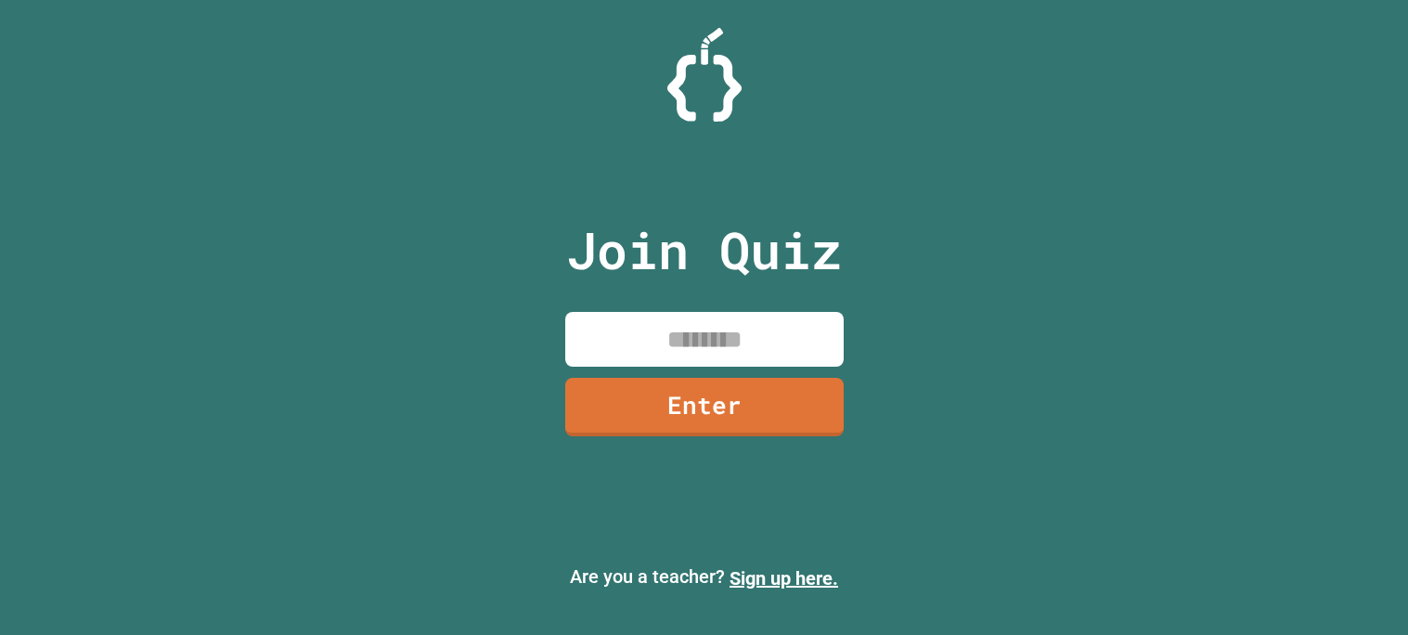
click at [795, 324] on input at bounding box center [704, 339] width 278 height 55
click at [806, 386] on link "Enter" at bounding box center [703, 405] width 273 height 61
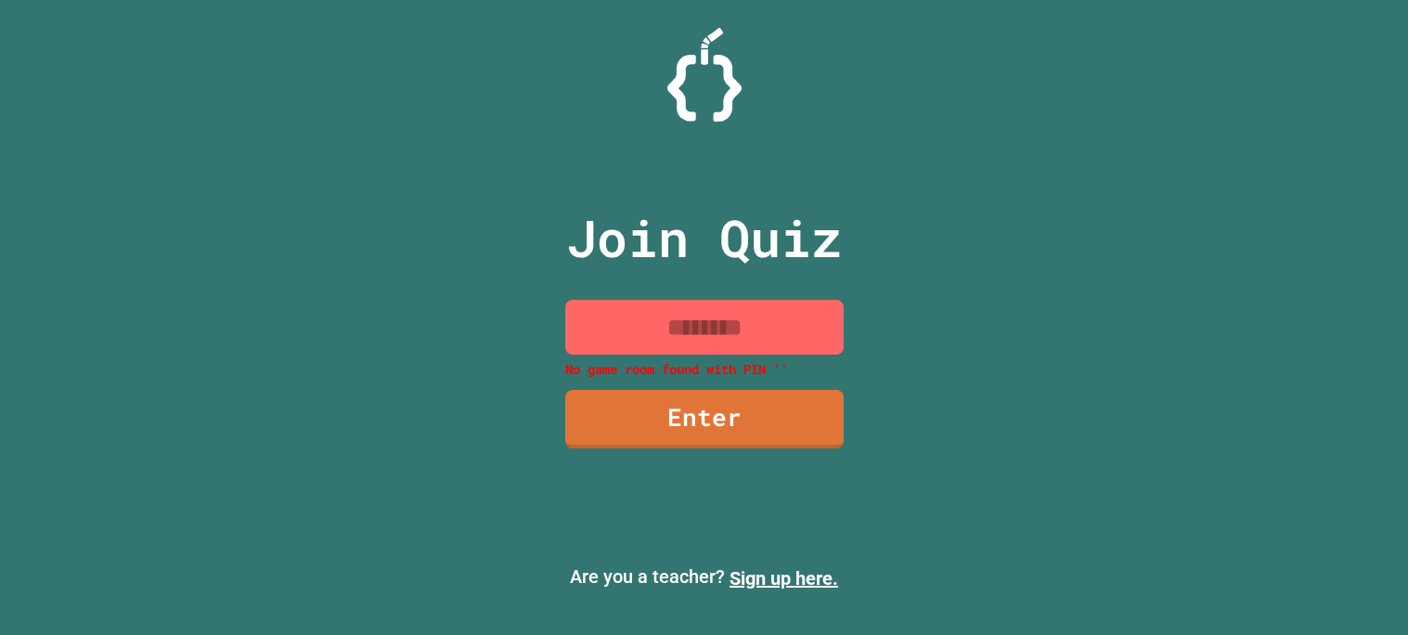
click at [806, 386] on div "Join Quiz No game room found with [PERSON_NAME] '' Enter" at bounding box center [704, 317] width 313 height 542
click at [756, 414] on link "Enter" at bounding box center [703, 417] width 275 height 61
click at [983, 276] on div "Join Quiz No game room found with [PERSON_NAME] '' Enter Are you a teacher? Sig…" at bounding box center [704, 317] width 1408 height 635
click at [656, 460] on div "Join Quiz No game room found with [PERSON_NAME] '' Enter" at bounding box center [704, 317] width 313 height 542
click at [663, 416] on link "Enter" at bounding box center [704, 417] width 275 height 61
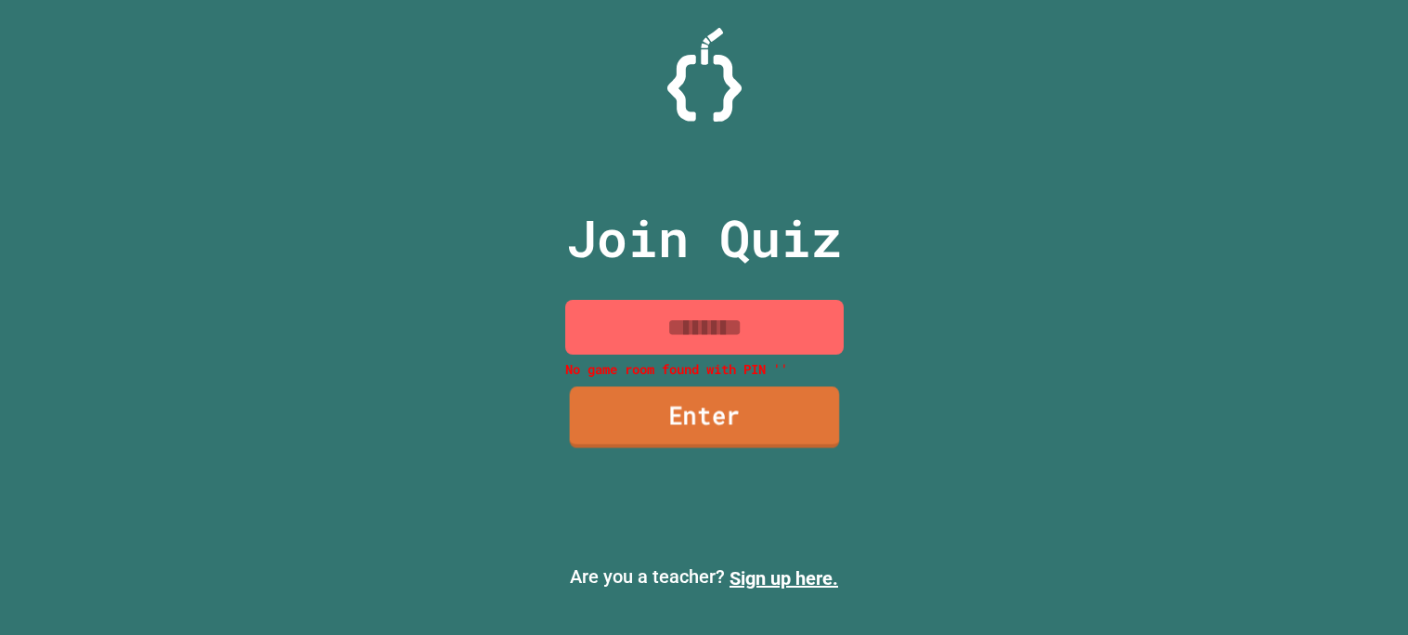
click at [672, 419] on link "Enter" at bounding box center [704, 417] width 270 height 61
click at [672, 419] on link "Enter" at bounding box center [704, 419] width 278 height 58
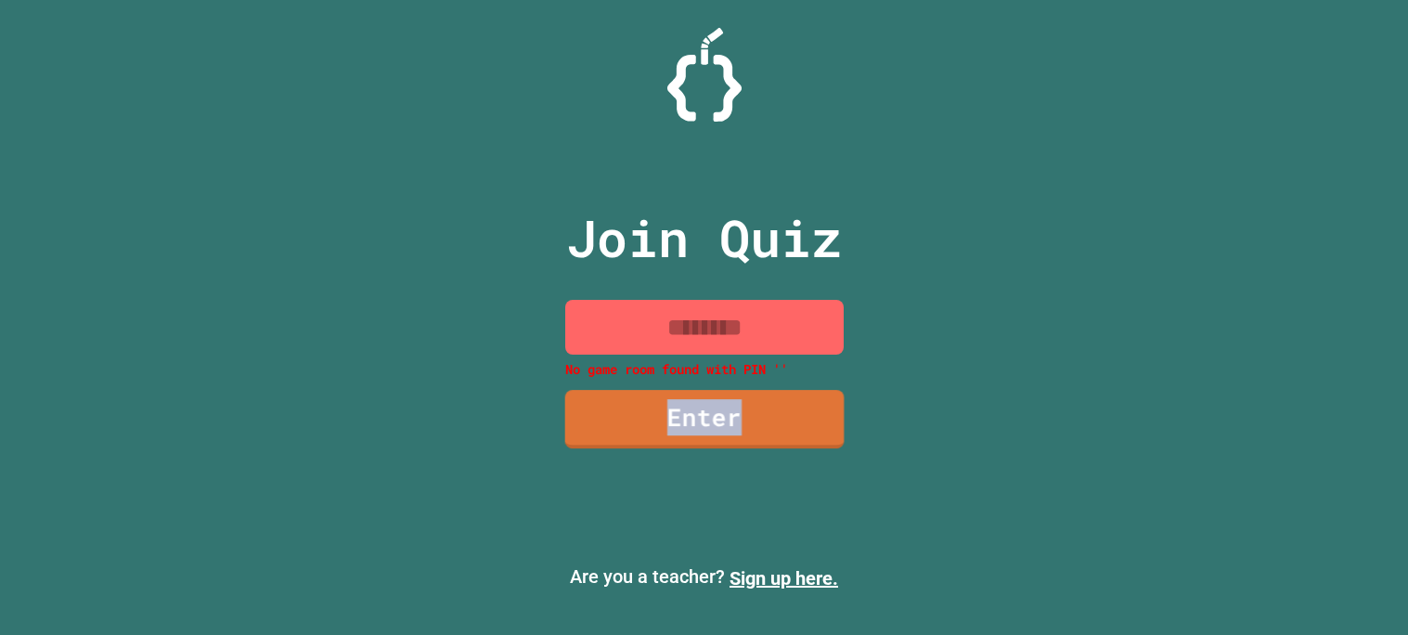
click at [673, 417] on link "Enter" at bounding box center [703, 419] width 279 height 58
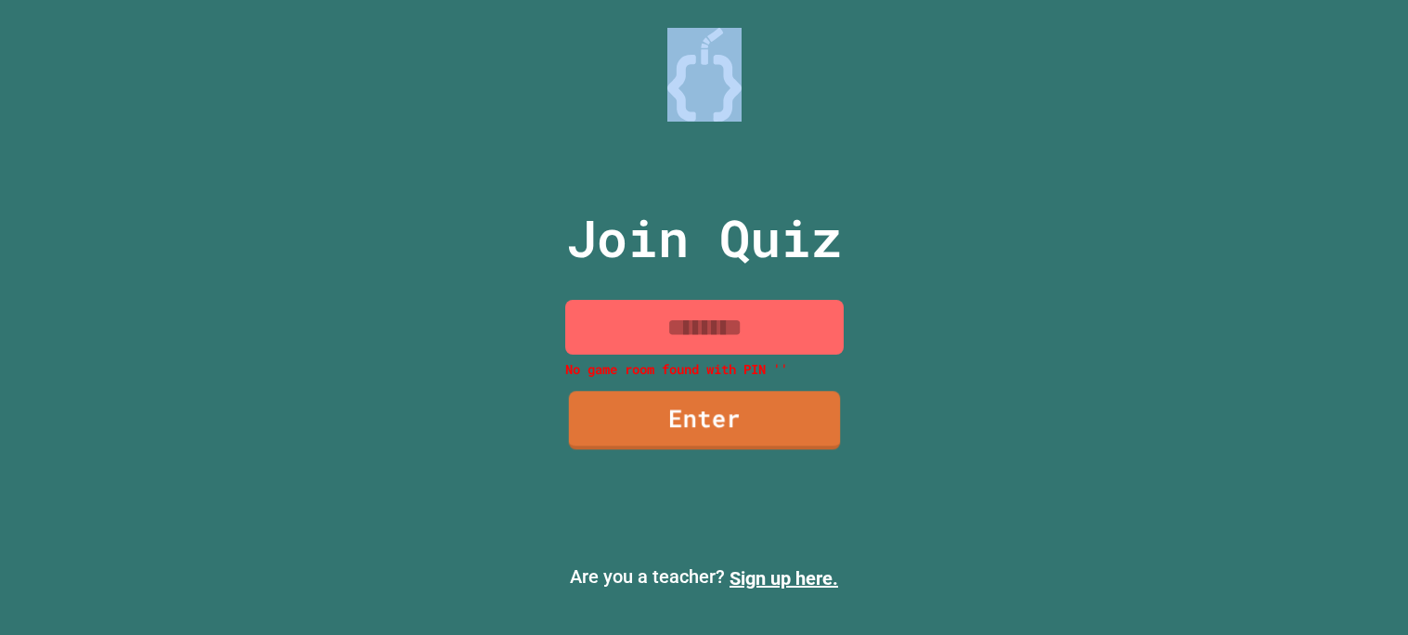
click at [704, 46] on div at bounding box center [704, 46] width 0 height 0
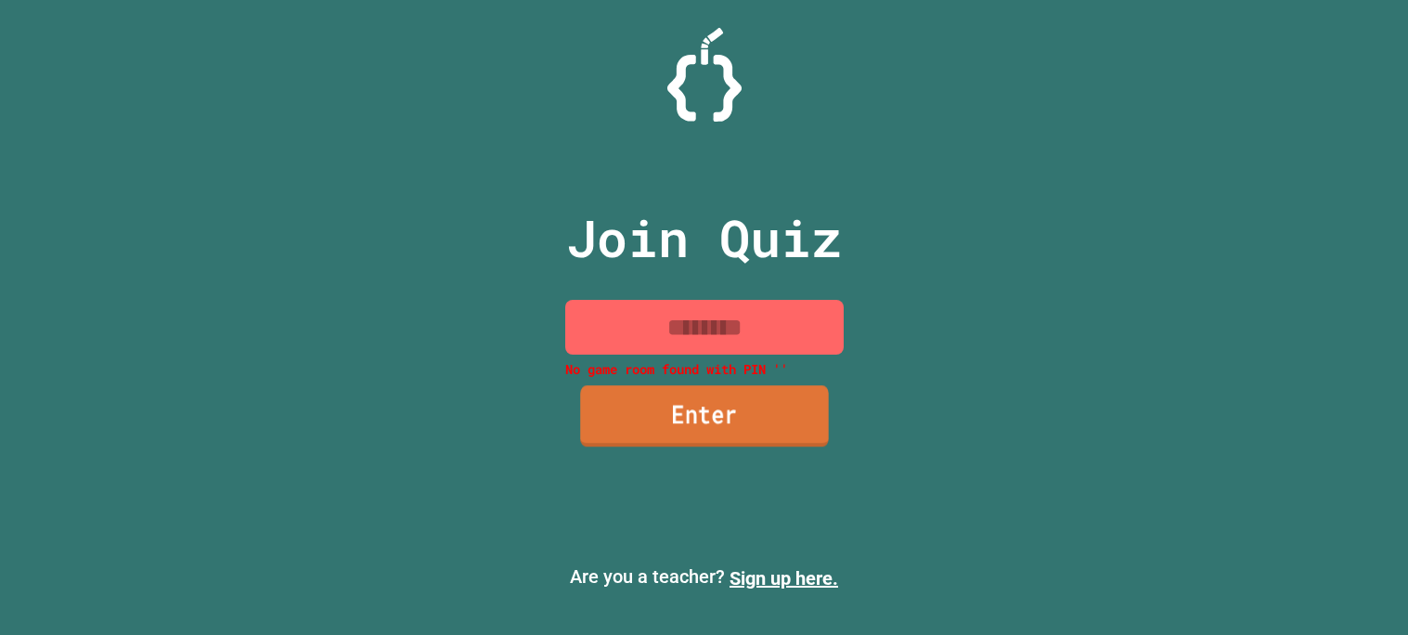
click at [673, 417] on link "Enter" at bounding box center [704, 415] width 249 height 61
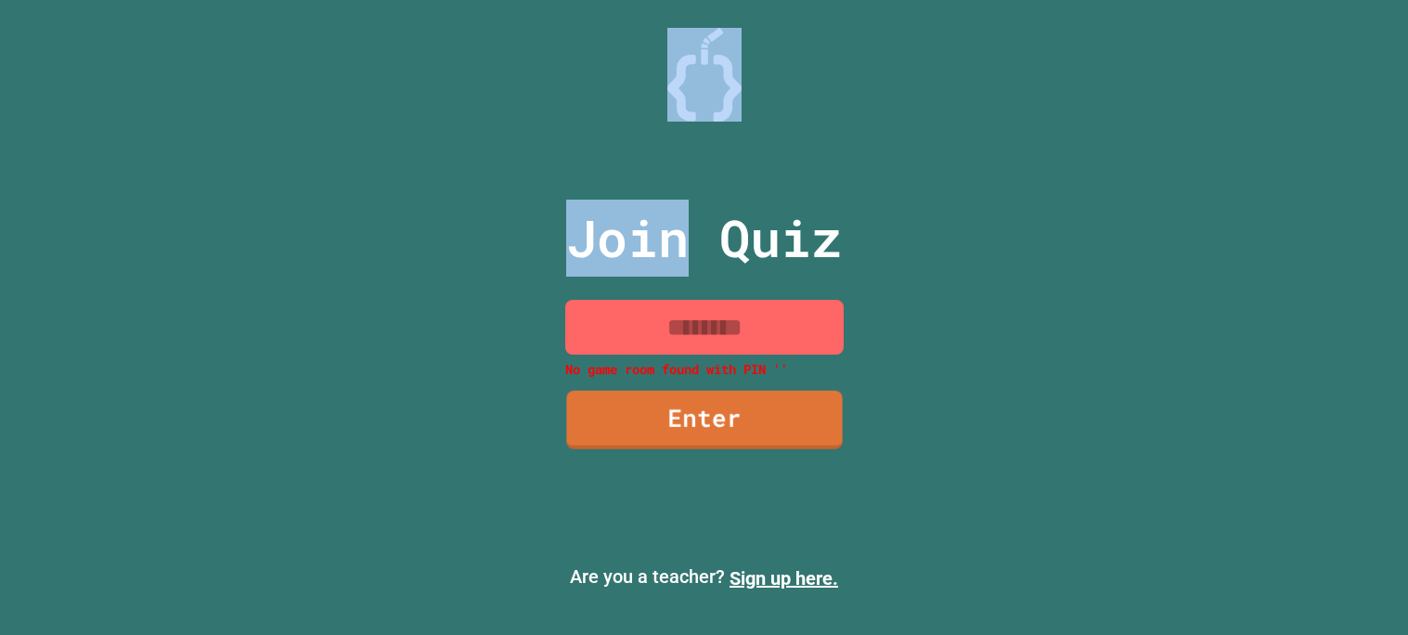
click at [704, 46] on div at bounding box center [704, 46] width 0 height 0
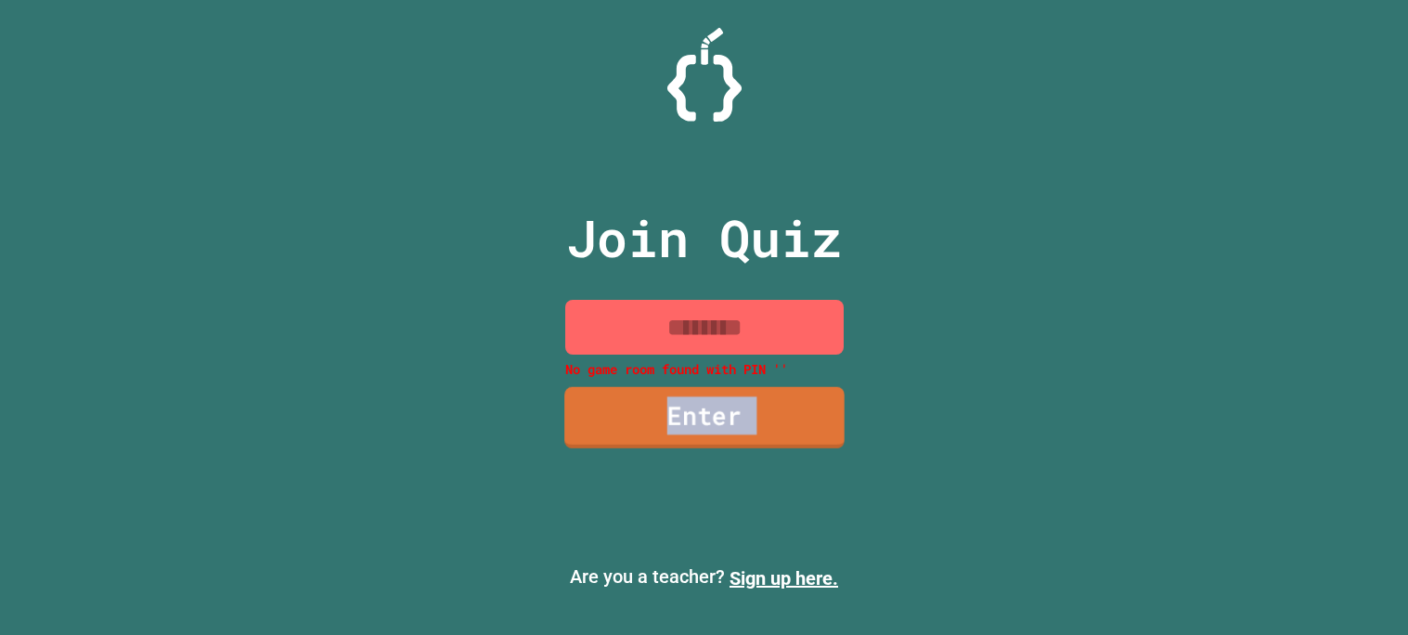
click at [673, 418] on link "Enter" at bounding box center [704, 417] width 280 height 61
click at [675, 418] on link "Enter" at bounding box center [704, 416] width 258 height 61
click at [688, 409] on link "Enter" at bounding box center [704, 417] width 276 height 61
click at [688, 409] on link "Enter" at bounding box center [703, 420] width 277 height 58
click at [685, 410] on link "Enter" at bounding box center [704, 418] width 276 height 59
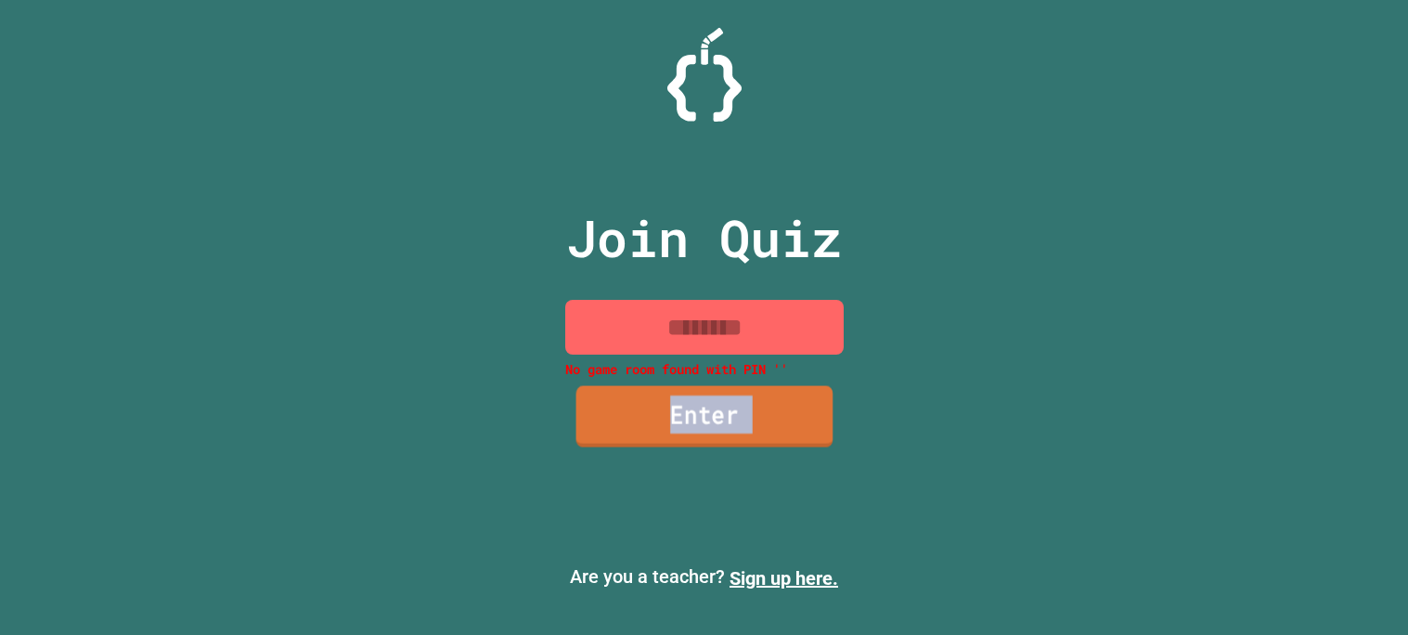
click at [685, 410] on link "Enter" at bounding box center [703, 416] width 257 height 61
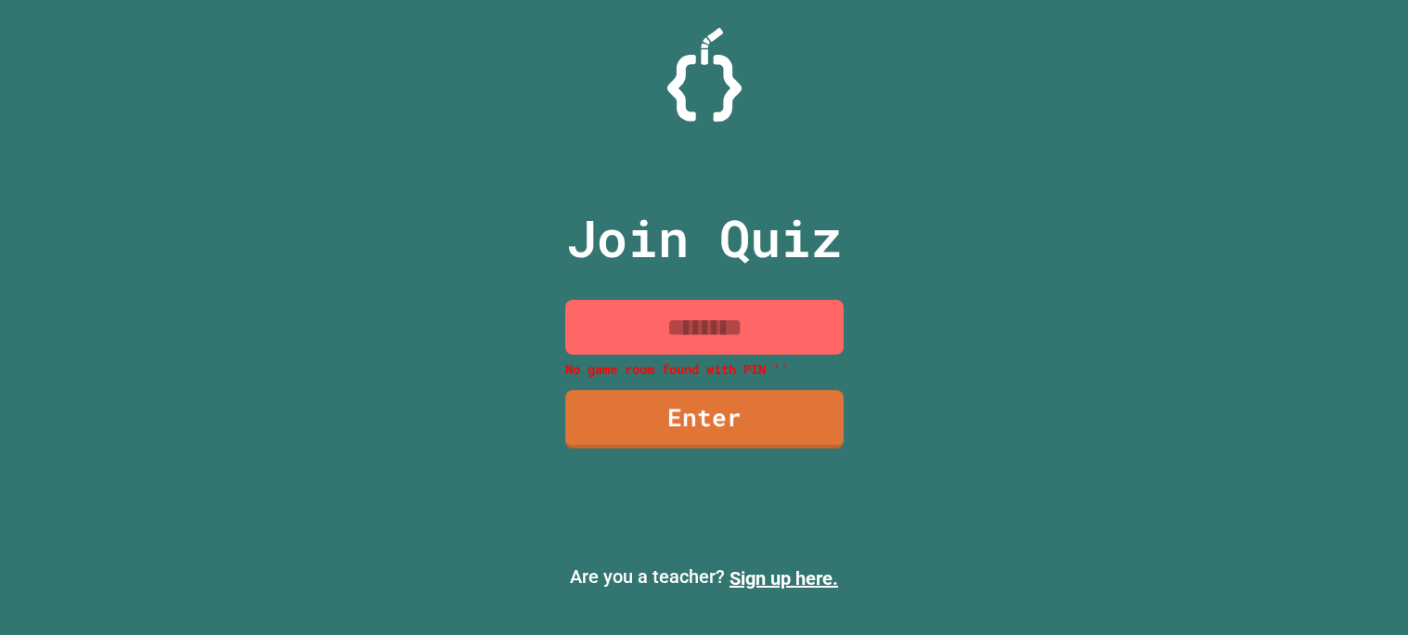
click at [704, 46] on div at bounding box center [704, 46] width 0 height 0
click at [685, 410] on link "Enter" at bounding box center [704, 419] width 278 height 58
click at [693, 406] on link "Enter" at bounding box center [703, 417] width 279 height 61
click at [694, 406] on link "Enter" at bounding box center [703, 418] width 277 height 59
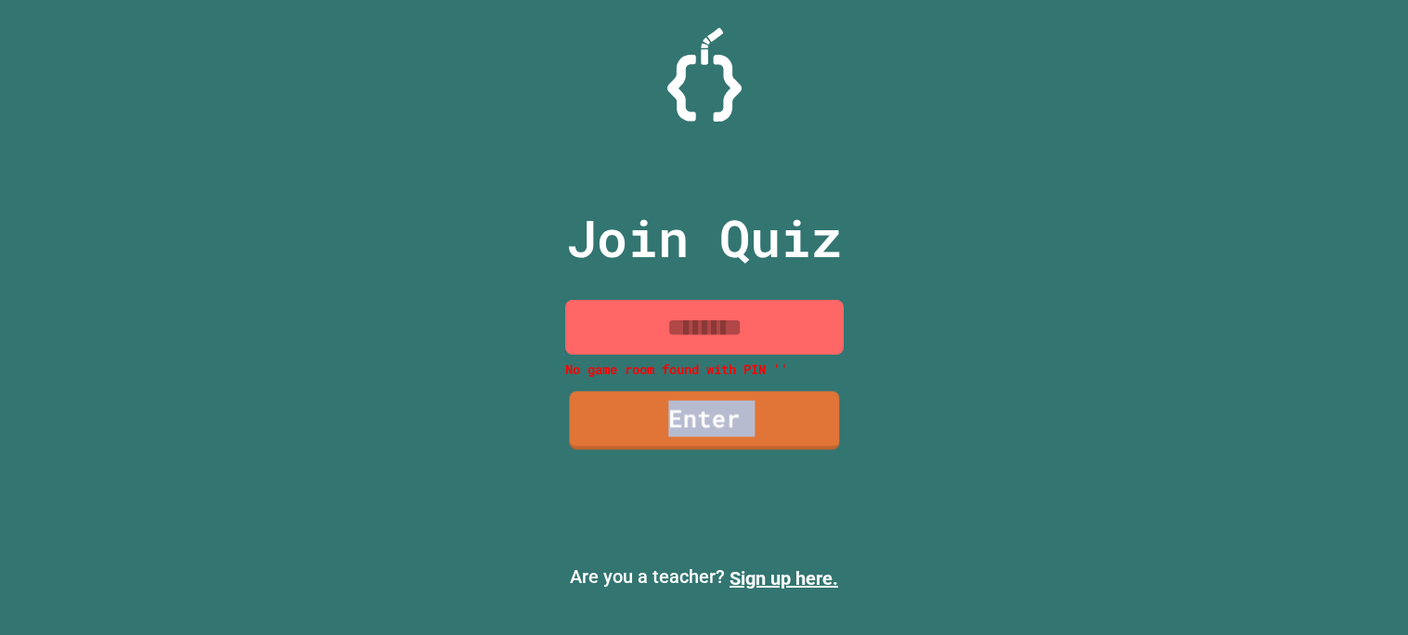
click at [694, 406] on link "Enter" at bounding box center [704, 421] width 270 height 58
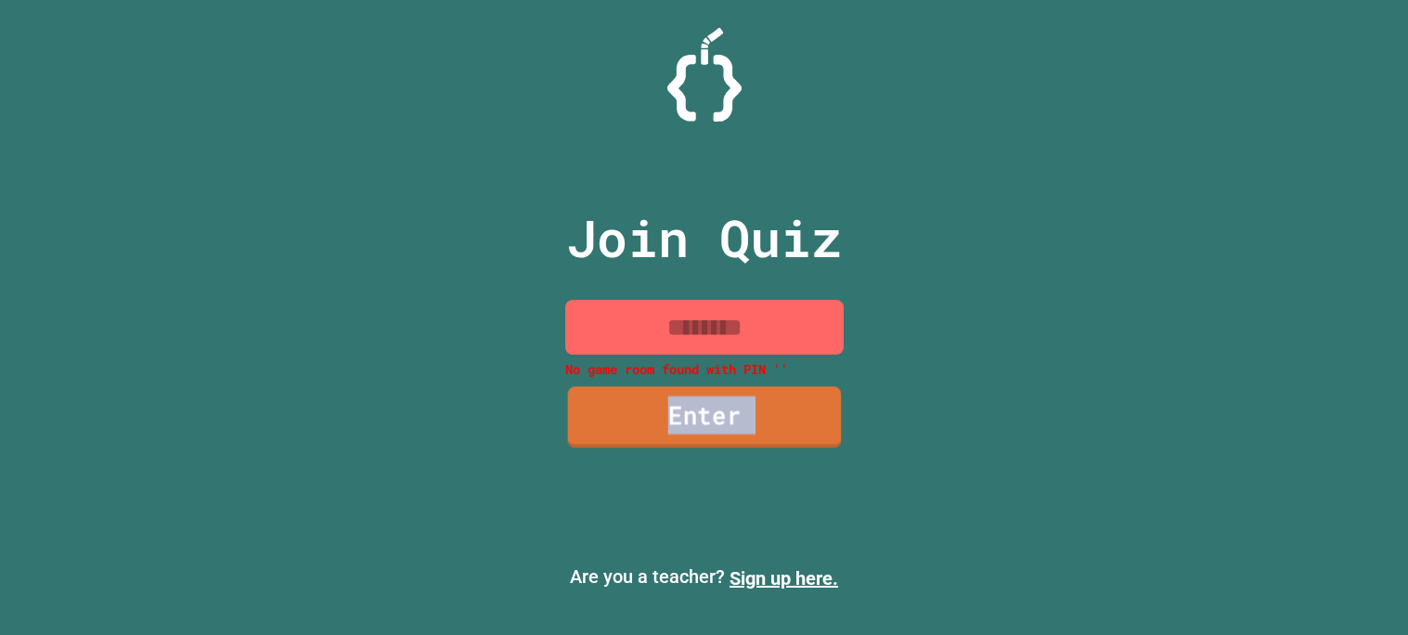
click at [694, 406] on link "Enter" at bounding box center [704, 417] width 274 height 61
click at [694, 406] on link "Enter" at bounding box center [704, 416] width 265 height 61
click at [694, 406] on link "Enter" at bounding box center [704, 417] width 274 height 61
click at [694, 406] on link "Enter" at bounding box center [704, 417] width 280 height 61
click at [694, 406] on link "Enter" at bounding box center [703, 417] width 275 height 59
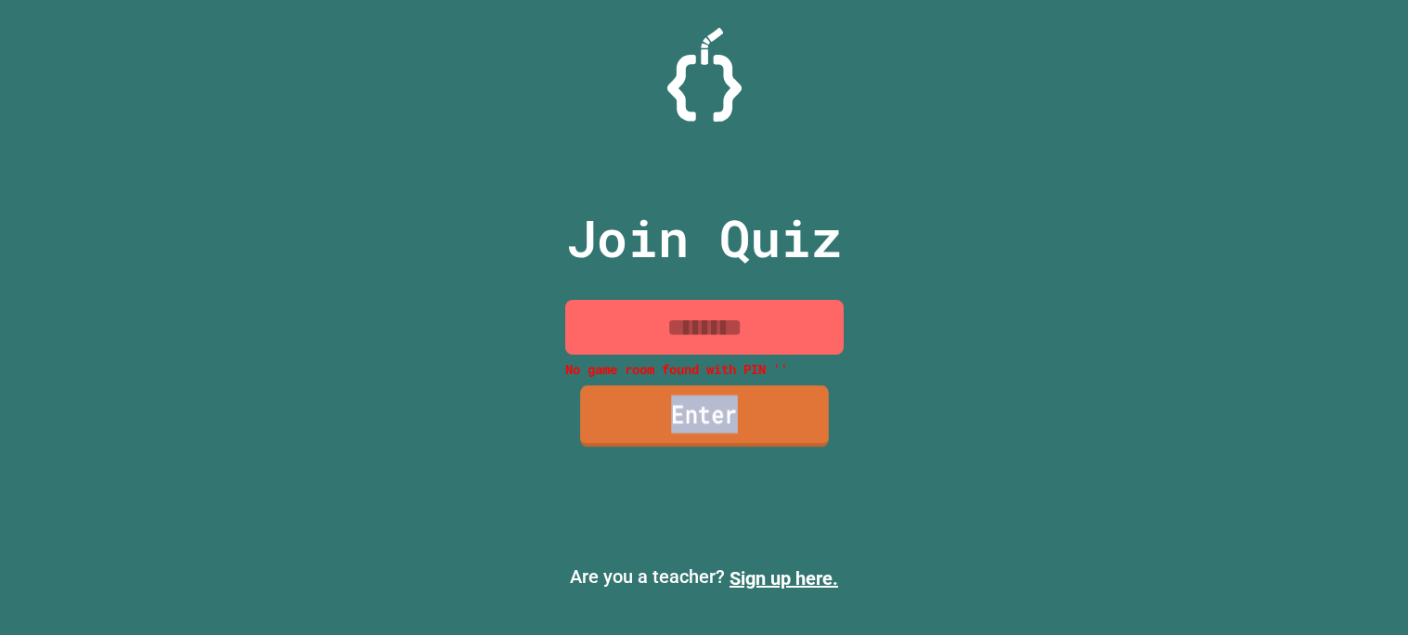
click at [694, 406] on link "Enter" at bounding box center [704, 415] width 249 height 61
click at [694, 406] on link "Enter" at bounding box center [704, 416] width 271 height 61
click at [694, 406] on link "Enter" at bounding box center [704, 417] width 276 height 61
click at [694, 406] on link "Enter" at bounding box center [703, 417] width 277 height 61
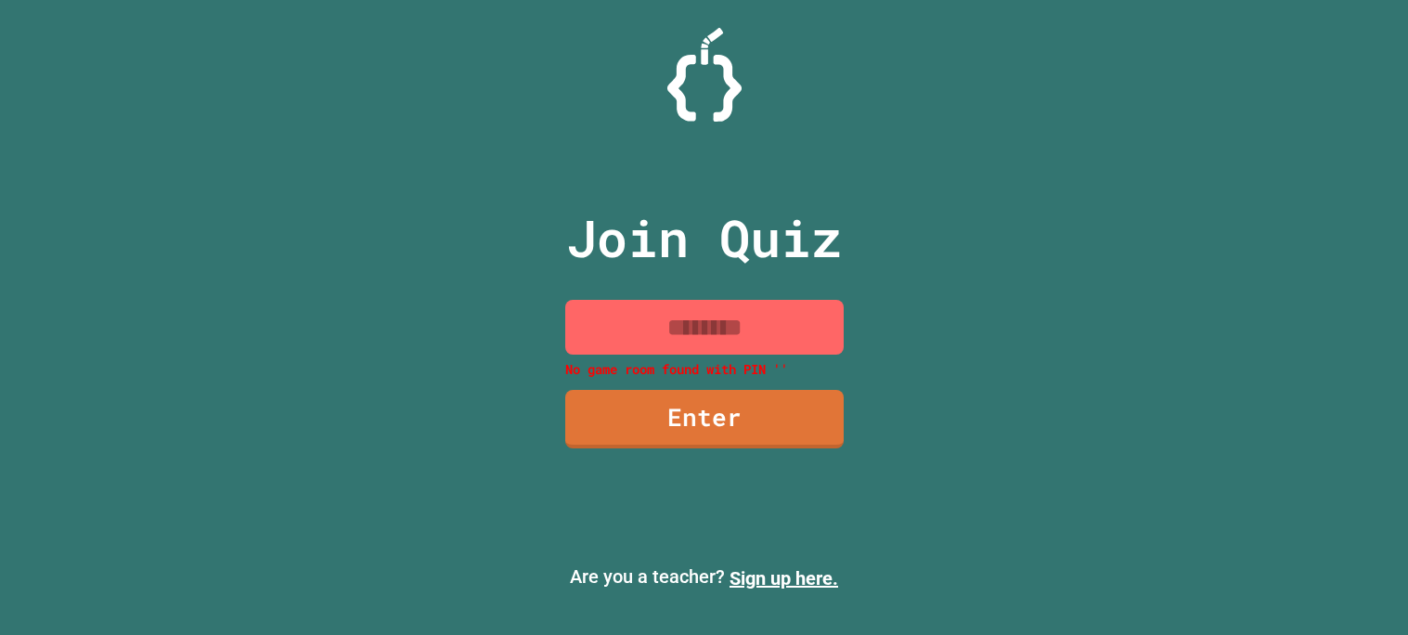
click at [600, 343] on input at bounding box center [704, 327] width 278 height 55
click at [746, 225] on p "Join Quiz" at bounding box center [704, 238] width 276 height 77
click at [672, 565] on p "Are you a teacher? Sign up here." at bounding box center [704, 577] width 1378 height 30
click at [742, 425] on link "Enter" at bounding box center [703, 417] width 283 height 61
click at [656, 409] on link "Enter" at bounding box center [704, 417] width 276 height 61
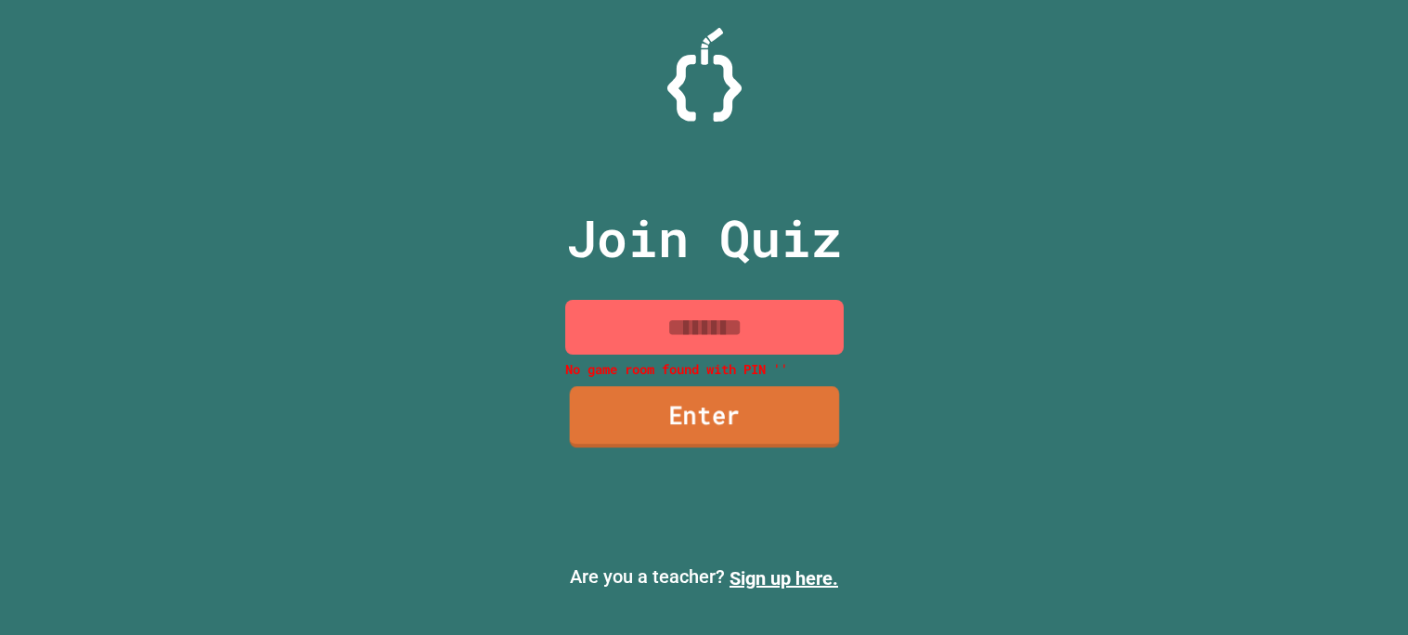
click at [656, 409] on link "Enter" at bounding box center [704, 416] width 270 height 61
click at [656, 409] on link "Enter" at bounding box center [703, 417] width 275 height 61
click at [656, 409] on link "Enter" at bounding box center [704, 417] width 280 height 61
click at [656, 409] on link "Enter" at bounding box center [703, 416] width 249 height 61
click at [656, 409] on link "Enter" at bounding box center [704, 417] width 269 height 61
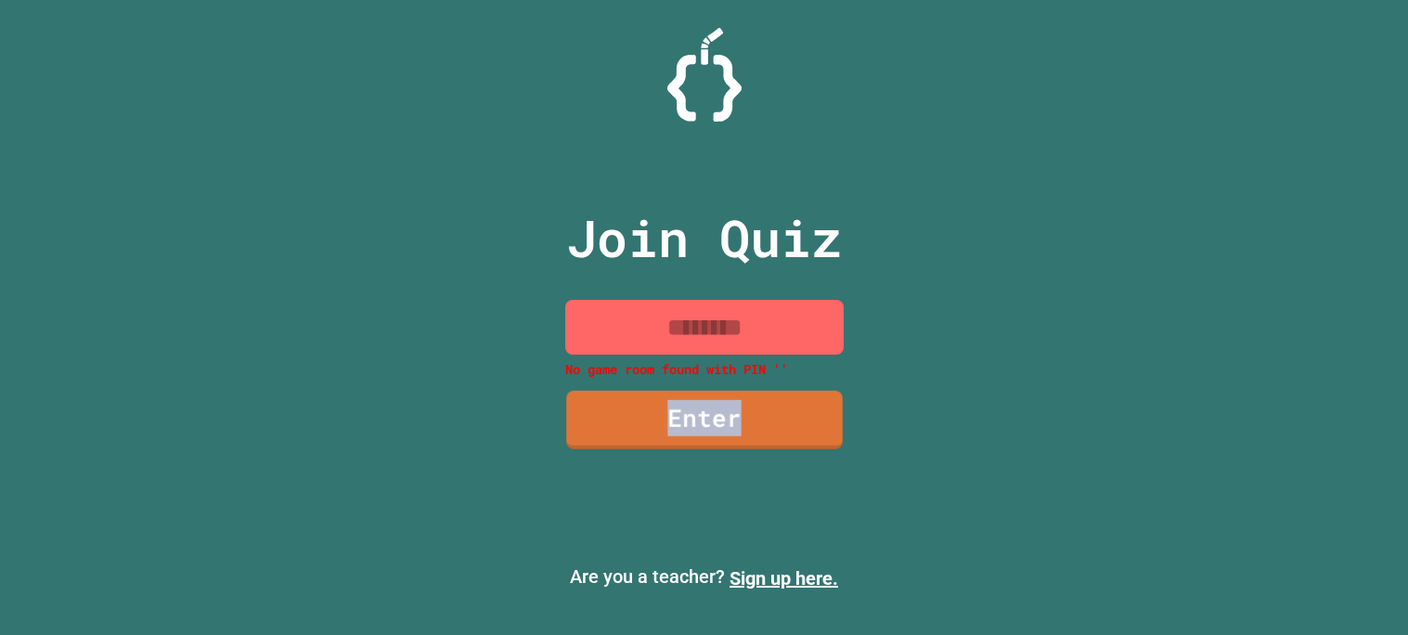
click at [656, 409] on link "Enter" at bounding box center [704, 420] width 277 height 58
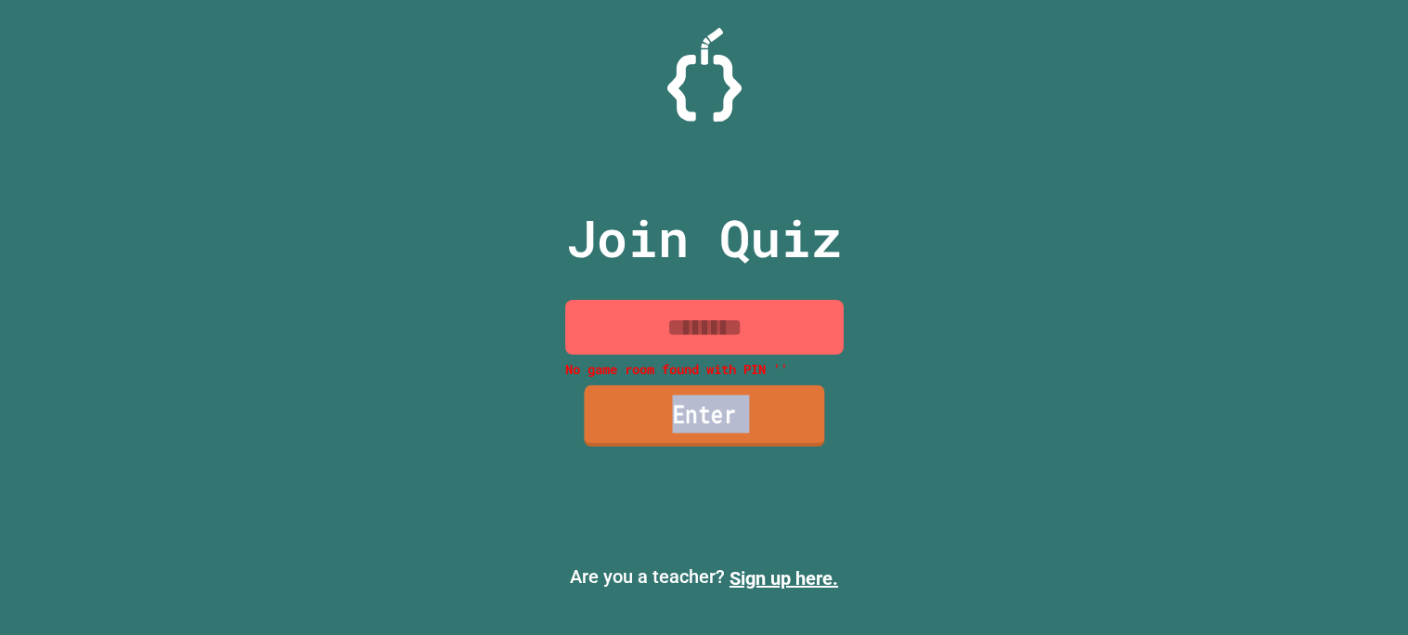
click at [656, 409] on link "Enter" at bounding box center [704, 415] width 240 height 61
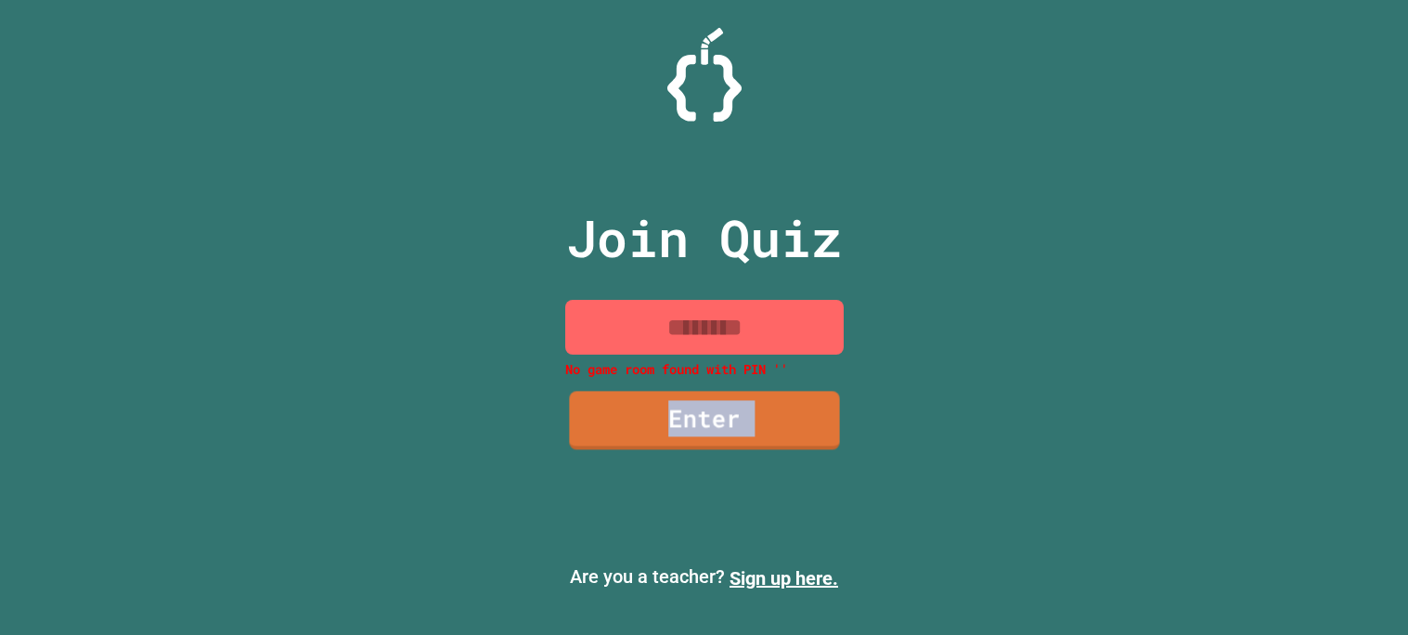
click at [656, 409] on link "Enter" at bounding box center [704, 421] width 270 height 58
click at [656, 409] on link "Enter" at bounding box center [703, 417] width 273 height 59
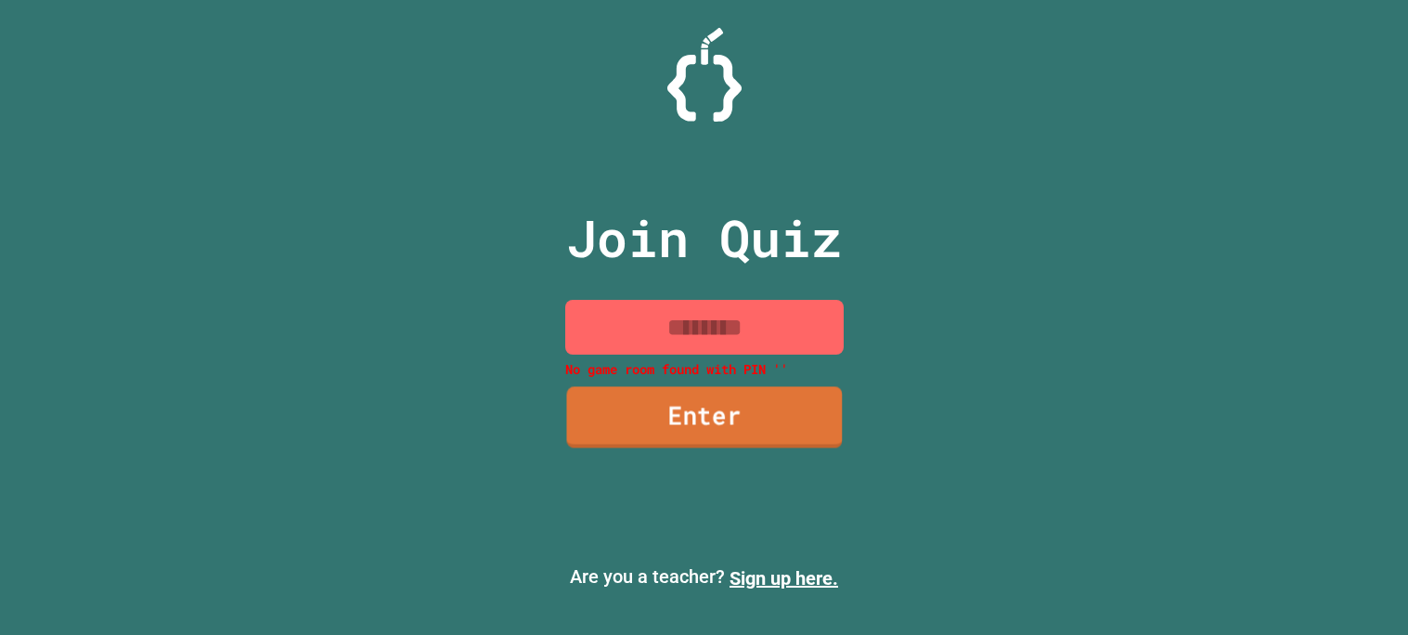
click at [656, 409] on link "Enter" at bounding box center [704, 417] width 276 height 61
click at [656, 409] on link "Enter" at bounding box center [703, 417] width 277 height 61
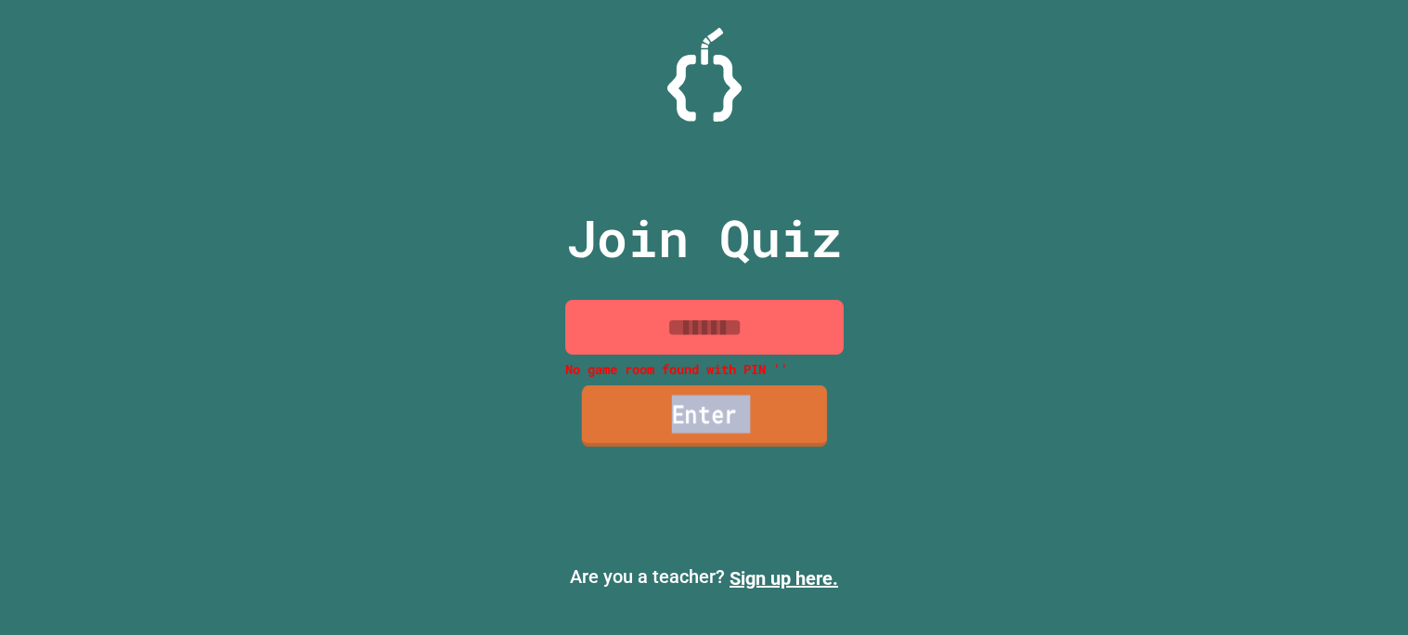
click at [656, 409] on link "Enter" at bounding box center [703, 415] width 245 height 61
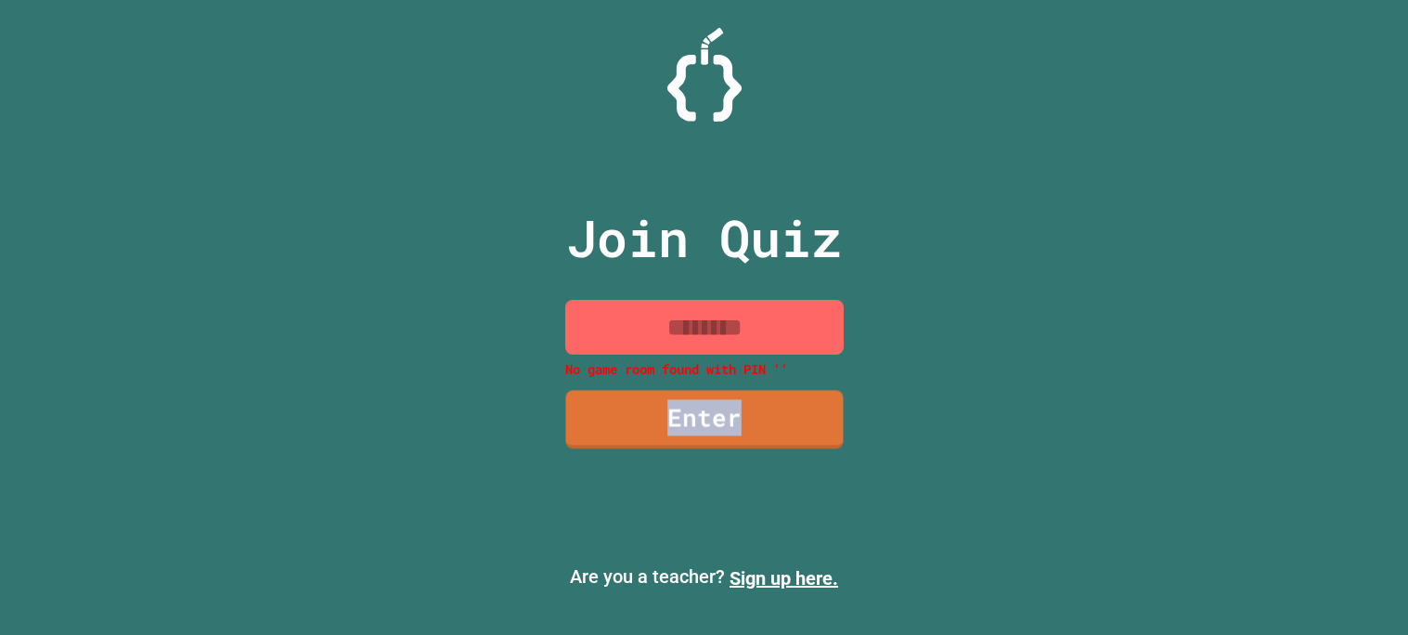
click at [656, 409] on link "Enter" at bounding box center [703, 420] width 277 height 58
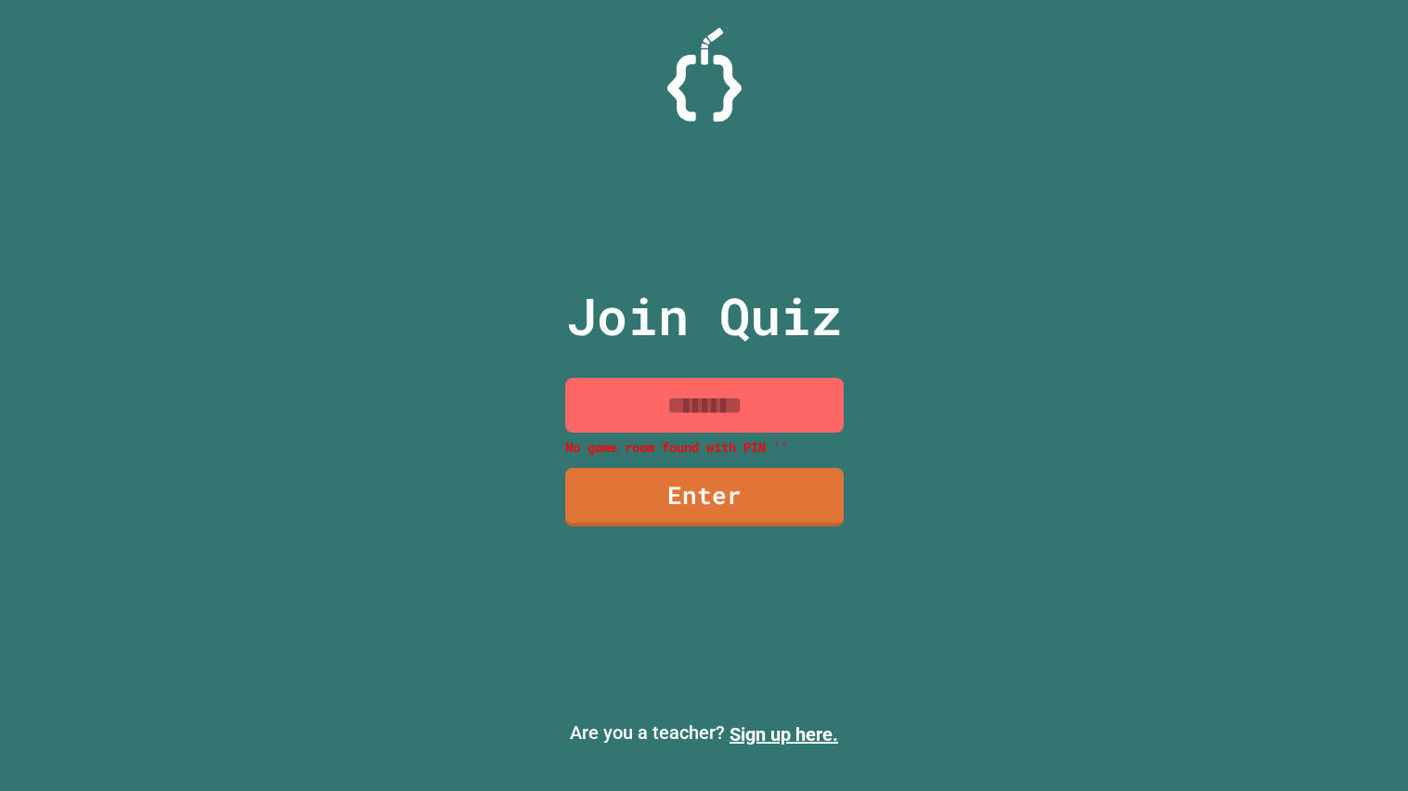
click at [1315, 390] on div "Join Quiz No game room found with [PERSON_NAME] '' Enter Are you a teacher? Sig…" at bounding box center [704, 395] width 1408 height 791
click at [731, 510] on link "Enter" at bounding box center [703, 495] width 281 height 61
click at [731, 510] on link "Enter" at bounding box center [703, 497] width 281 height 59
click at [1015, 374] on div "Join Quiz No game room found with [PERSON_NAME] '' Enter Are you a teacher? Sig…" at bounding box center [704, 395] width 1408 height 791
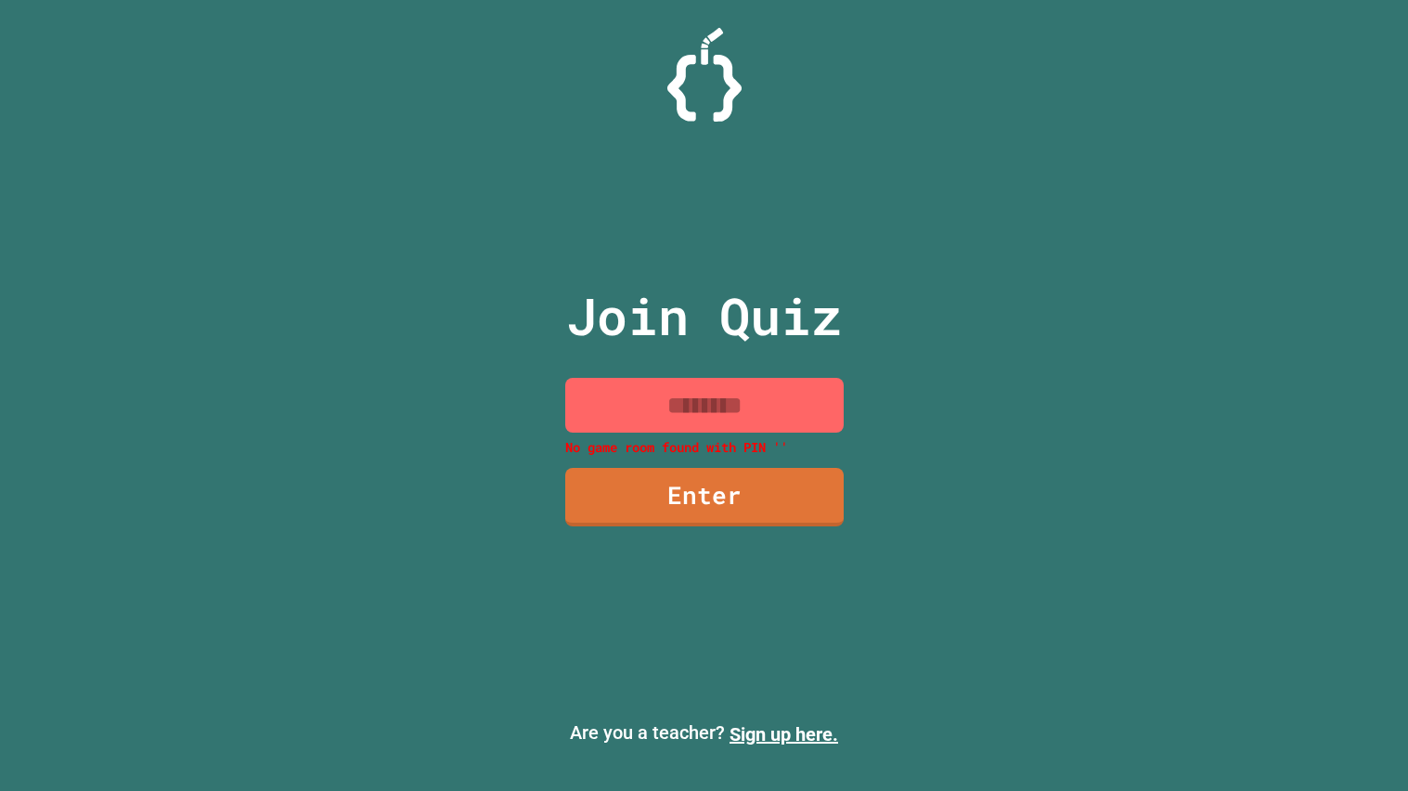
click at [768, 406] on input at bounding box center [704, 405] width 278 height 55
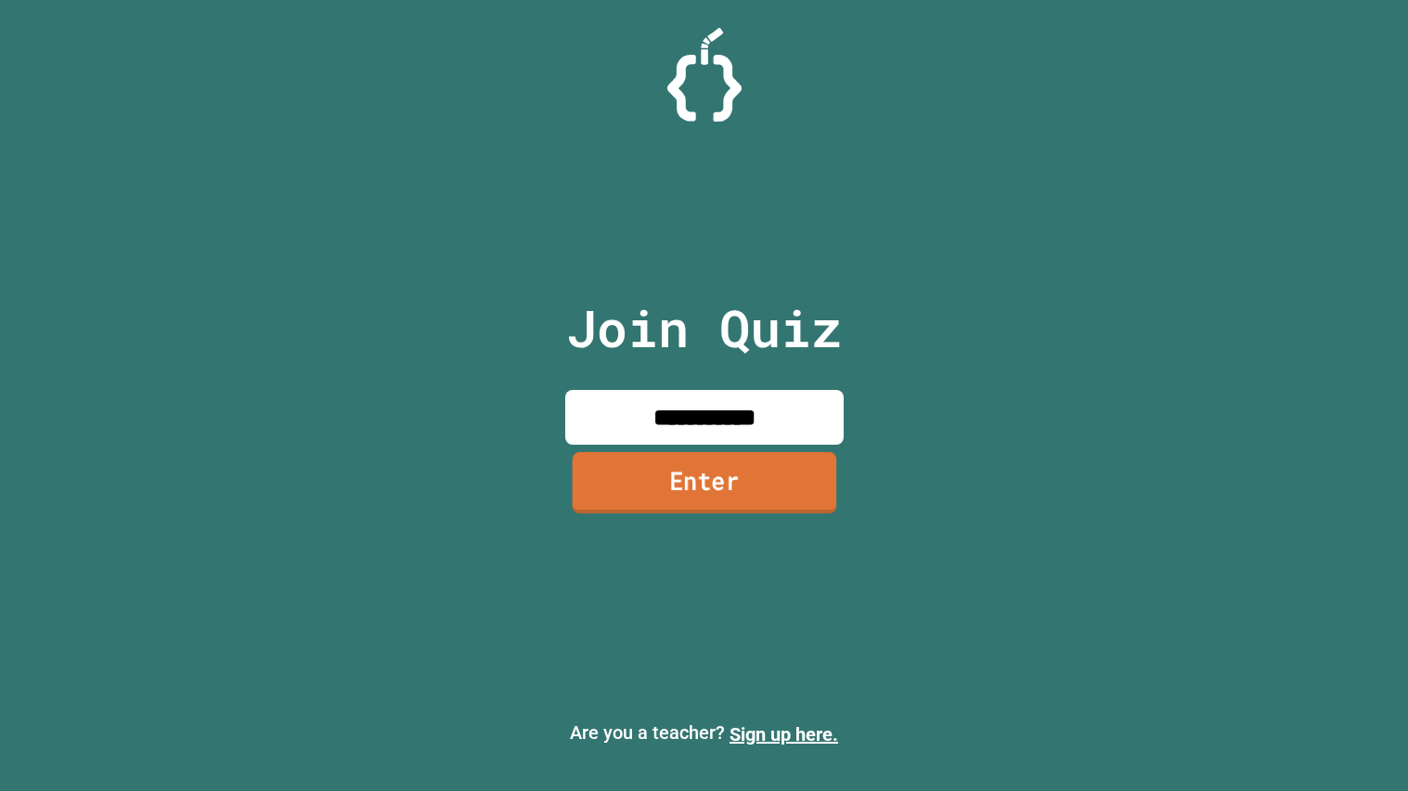
click at [746, 479] on link "Enter" at bounding box center [704, 482] width 265 height 61
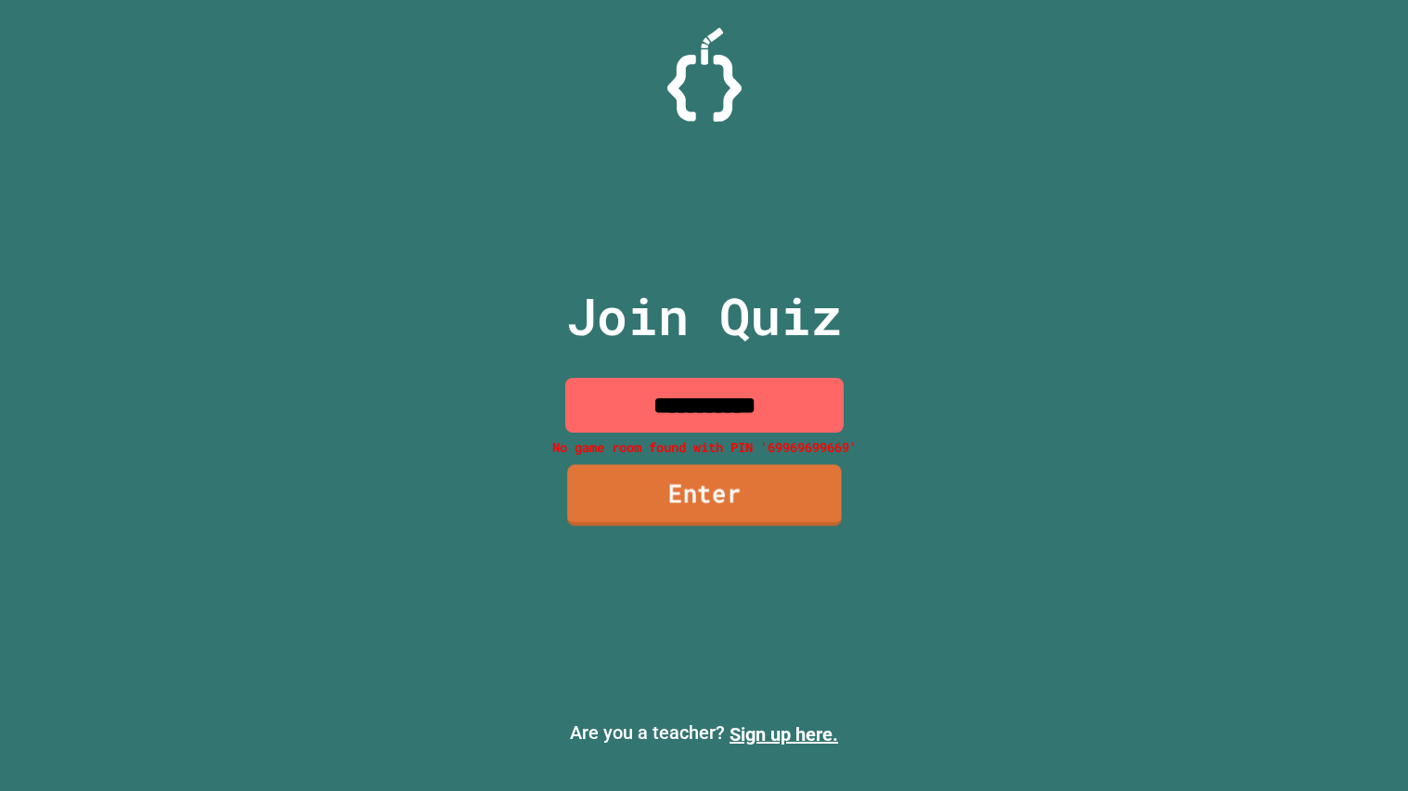
click at [722, 500] on link "Enter" at bounding box center [704, 495] width 275 height 61
click at [818, 395] on input "**********" at bounding box center [704, 405] width 278 height 55
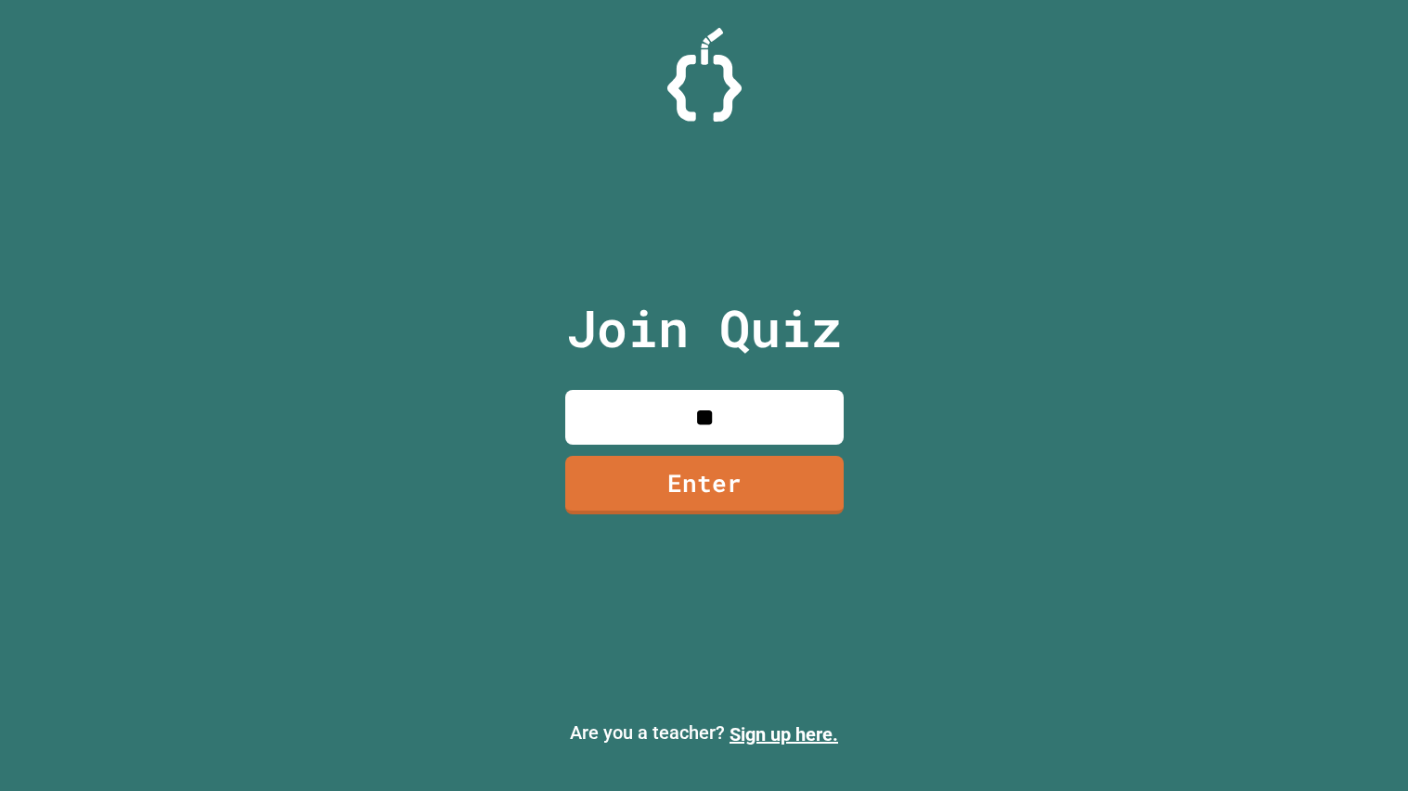
type input "*"
click at [311, 302] on div "Join Quiz Enter Are you a teacher? Sign up here." at bounding box center [704, 395] width 1408 height 791
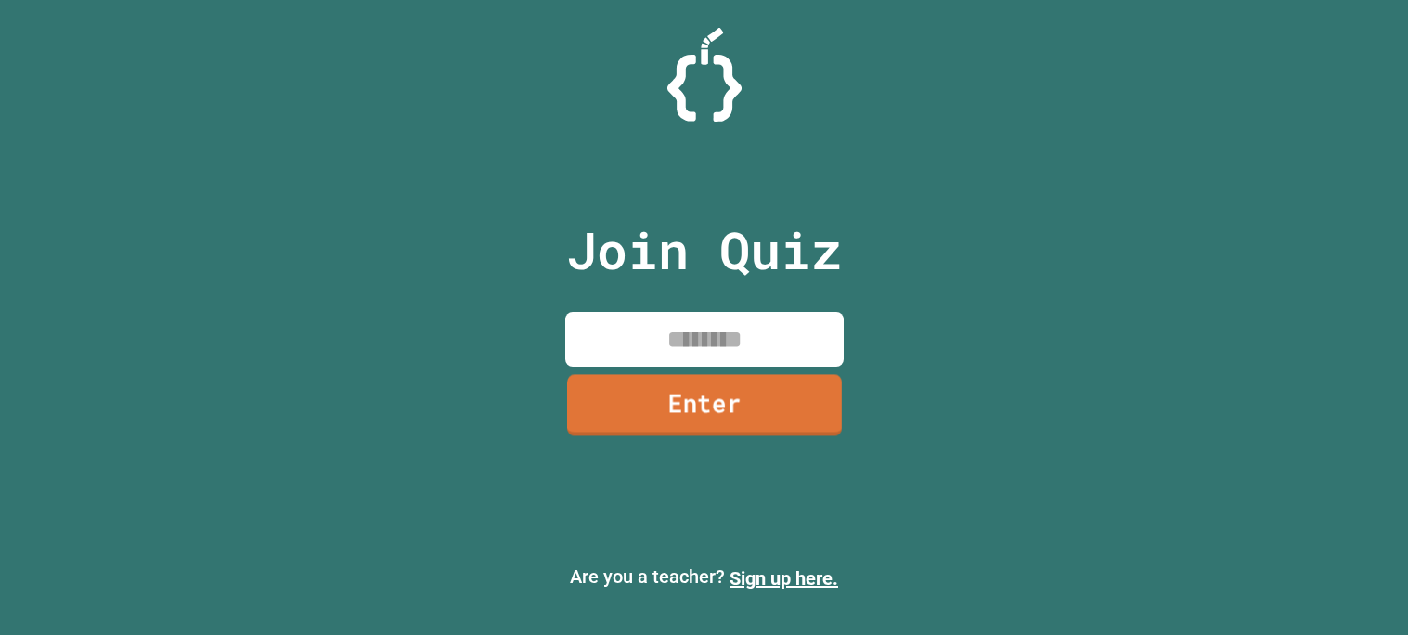
click at [1312, 157] on div "Join Quiz Enter Are you a teacher? Sign up here." at bounding box center [704, 317] width 1408 height 635
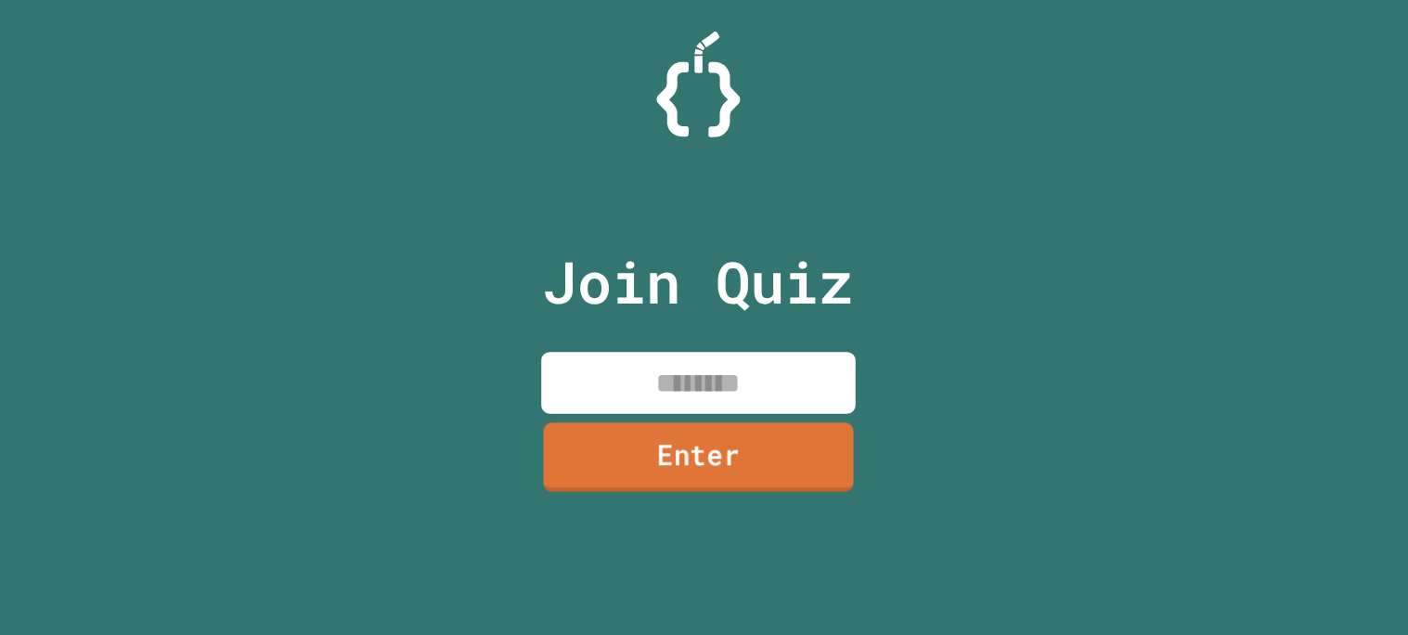
click at [216, 459] on div "Join Quiz Enter Are you a teacher? Sign up here." at bounding box center [704, 317] width 1408 height 635
click at [212, 453] on div "Join Quiz Enter Are you a teacher? Sign up here." at bounding box center [704, 317] width 1408 height 635
